Goal: Transaction & Acquisition: Obtain resource

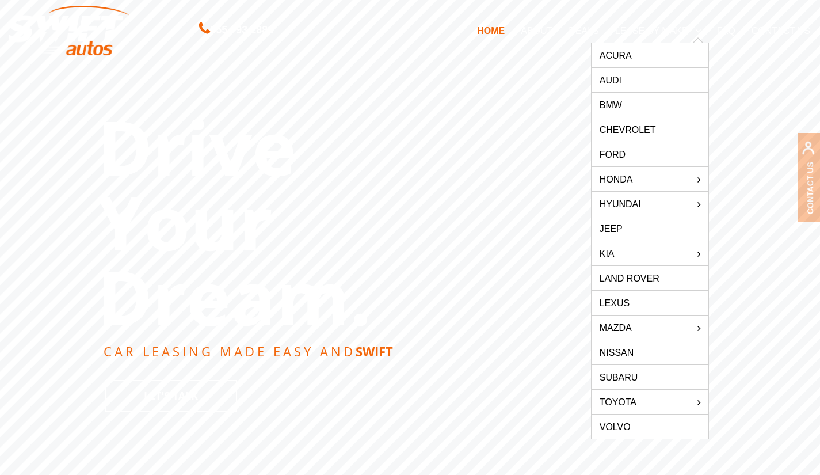
click at [639, 299] on link "Lexus" at bounding box center [649, 303] width 117 height 24
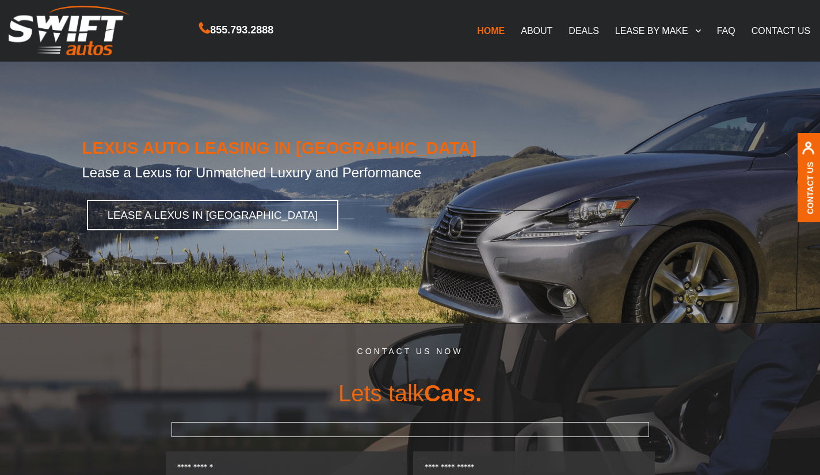
click at [585, 33] on link "DEALS" at bounding box center [583, 30] width 46 height 24
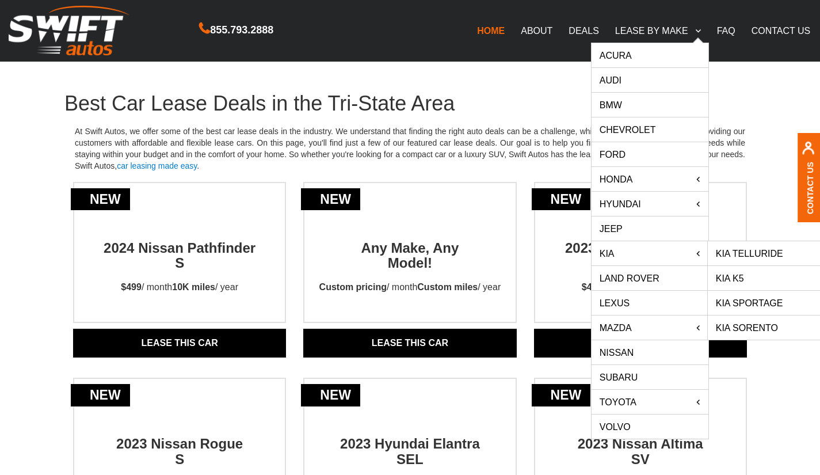
click at [728, 248] on link "Kia Telluride" at bounding box center [766, 253] width 117 height 24
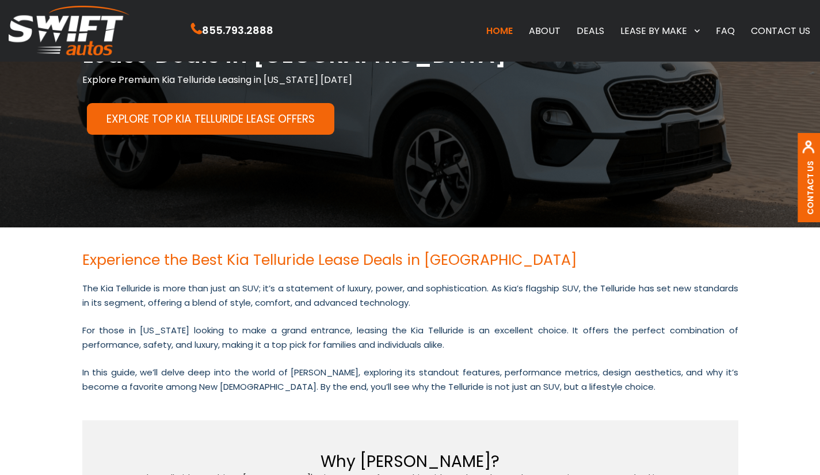
scroll to position [129, 0]
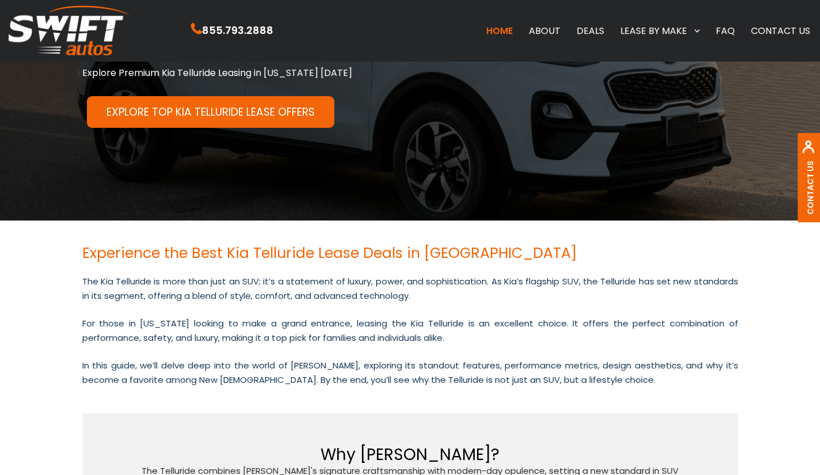
click at [181, 109] on link "Explore Top Kia Telluride Lease Offers" at bounding box center [210, 112] width 247 height 32
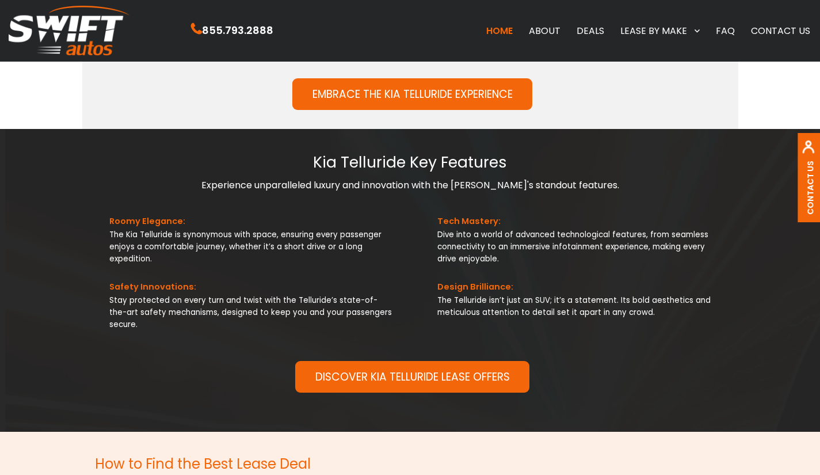
scroll to position [872, 0]
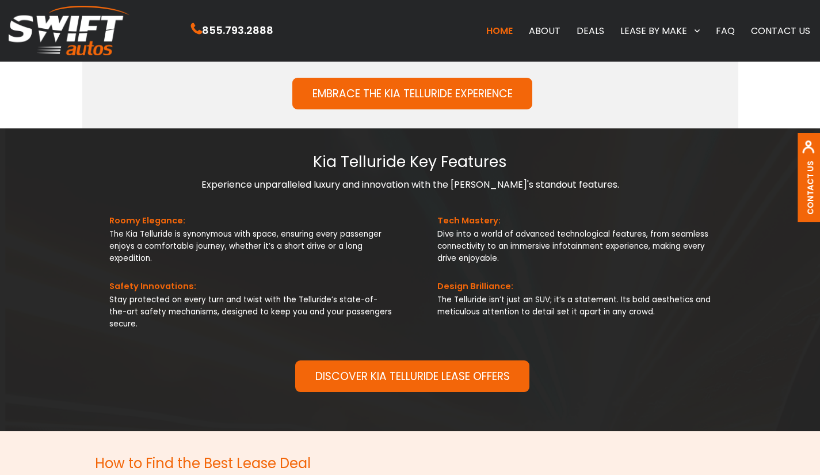
click at [339, 367] on link "DISCOVER KIA TELLURIDE LEASE OFFERS" at bounding box center [412, 376] width 234 height 32
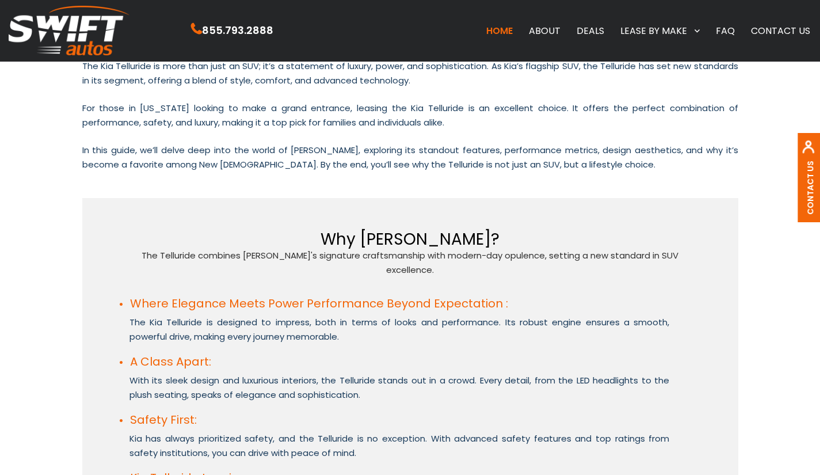
scroll to position [0, 0]
